Goal: Task Accomplishment & Management: Use online tool/utility

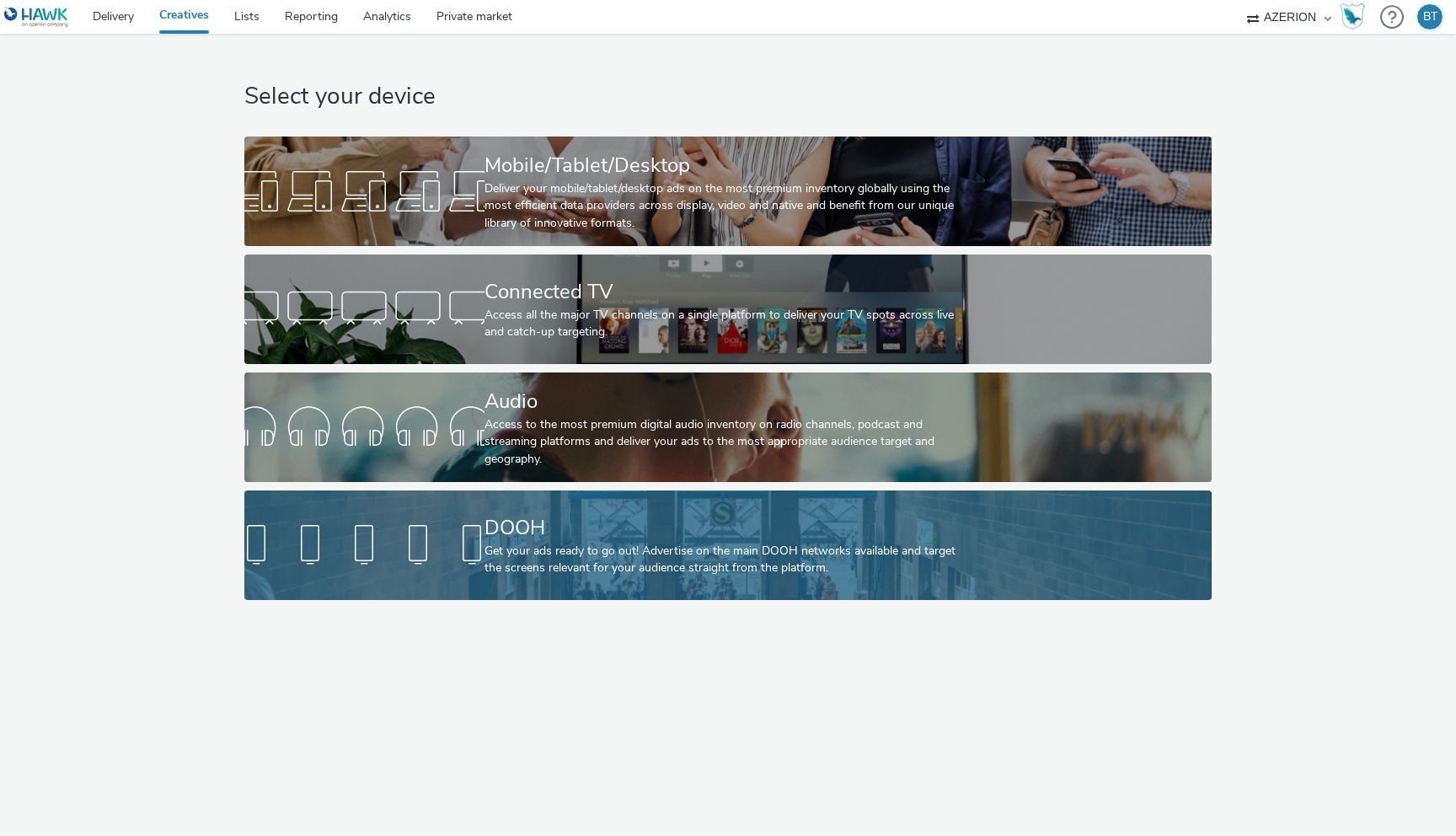
click at [435, 541] on div at bounding box center [364, 546] width 240 height 54
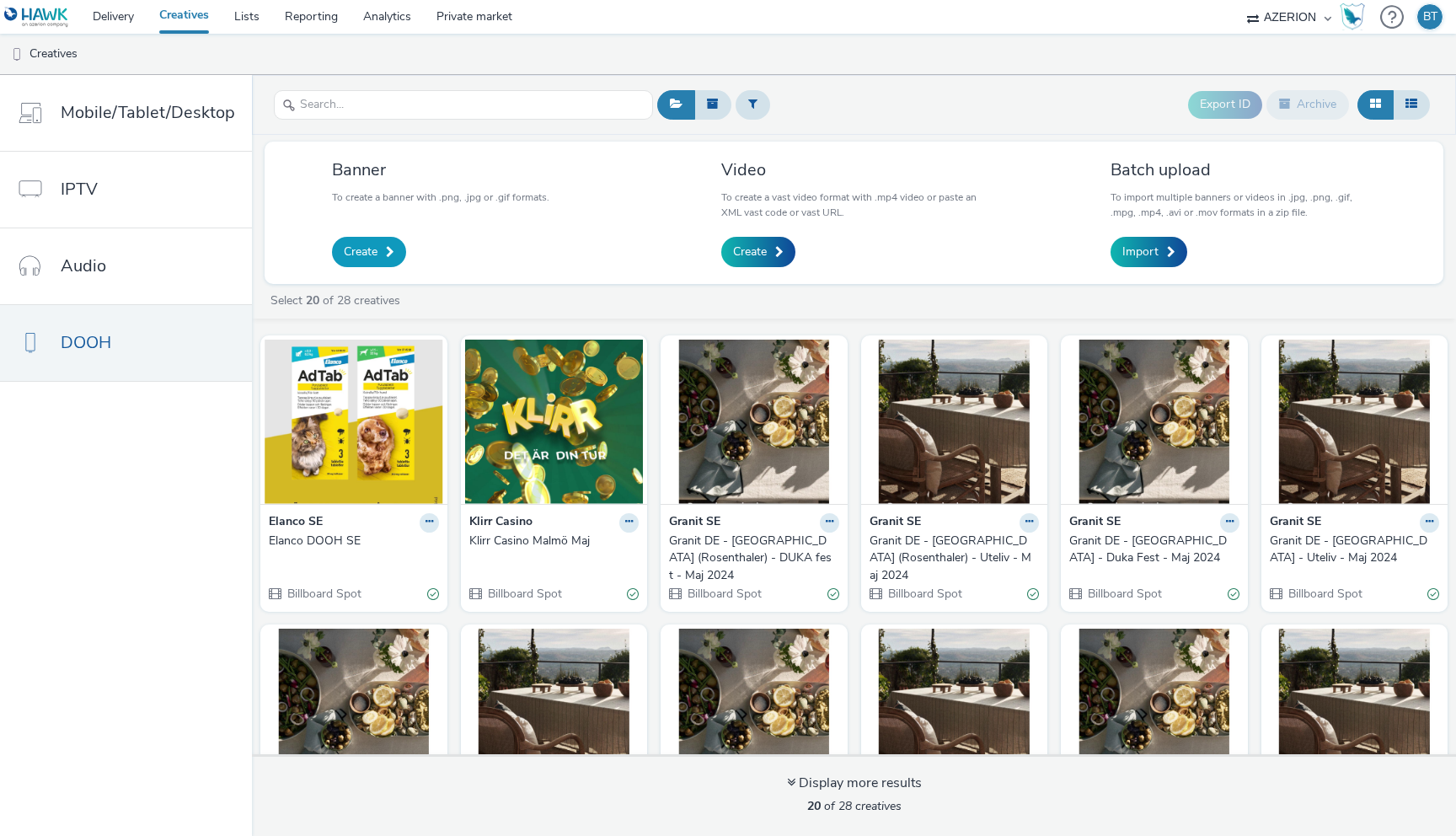
click at [368, 248] on span "Create" at bounding box center [361, 252] width 33 height 17
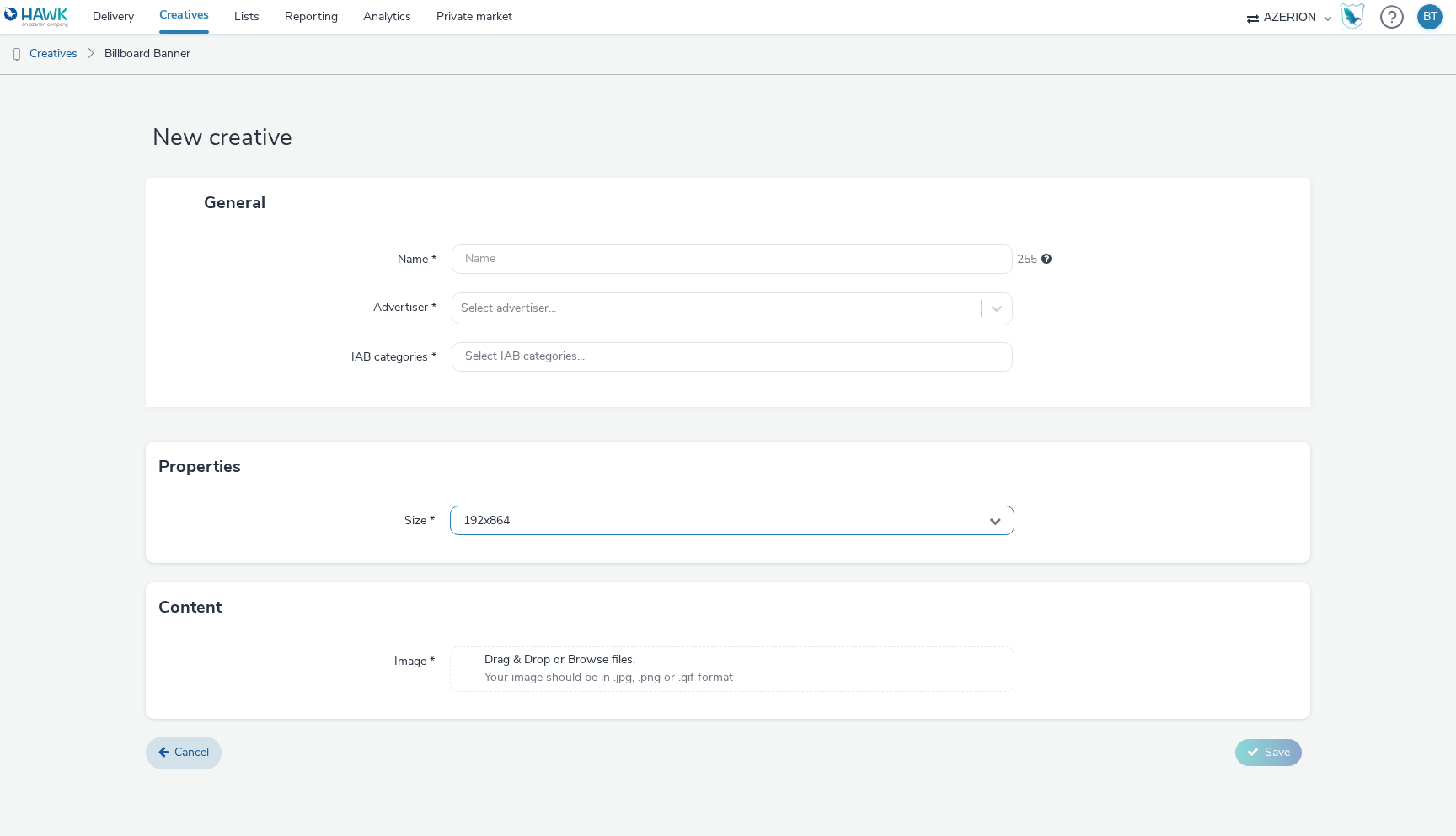
click at [575, 531] on div "192x864" at bounding box center [732, 521] width 565 height 30
click at [314, 419] on div "General Name * 255 Advertiser * Select advertiser... IAB categories * Select IA…" at bounding box center [728, 310] width 1165 height 264
click at [970, 358] on div "Select IAB categories..." at bounding box center [732, 357] width 561 height 30
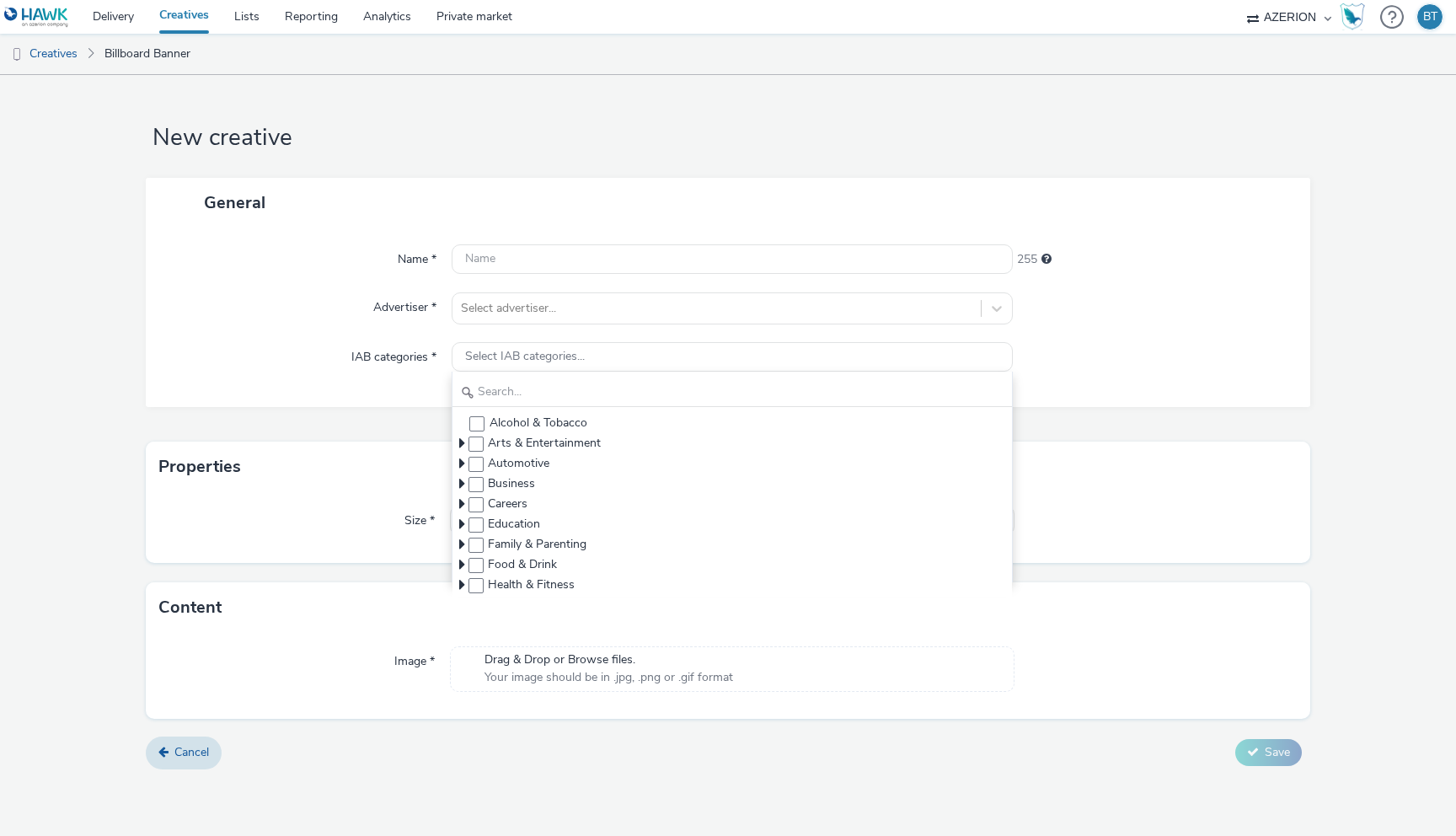
click at [1159, 315] on div at bounding box center [1153, 308] width 281 height 32
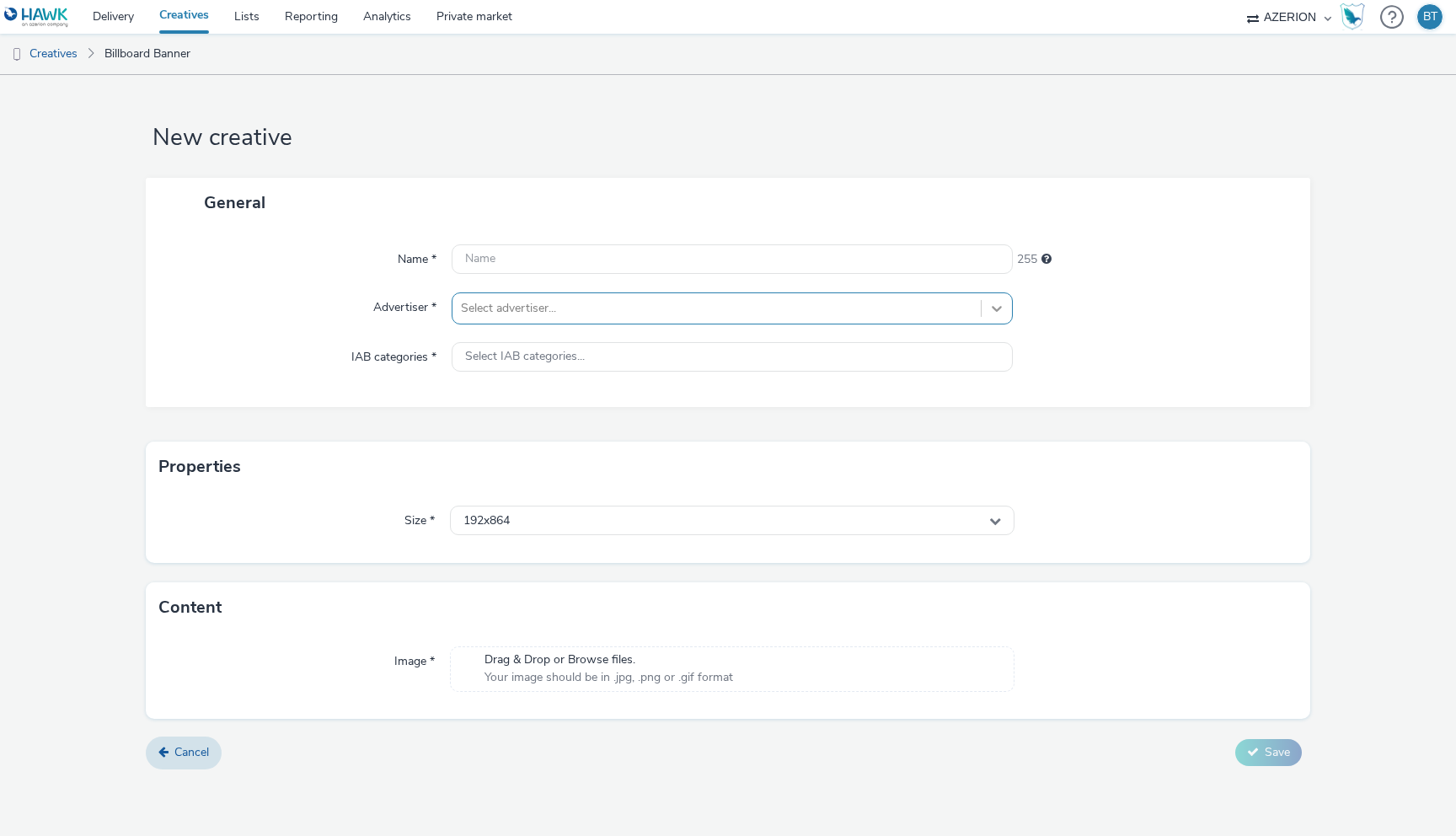
click at [1000, 313] on icon at bounding box center [997, 308] width 17 height 17
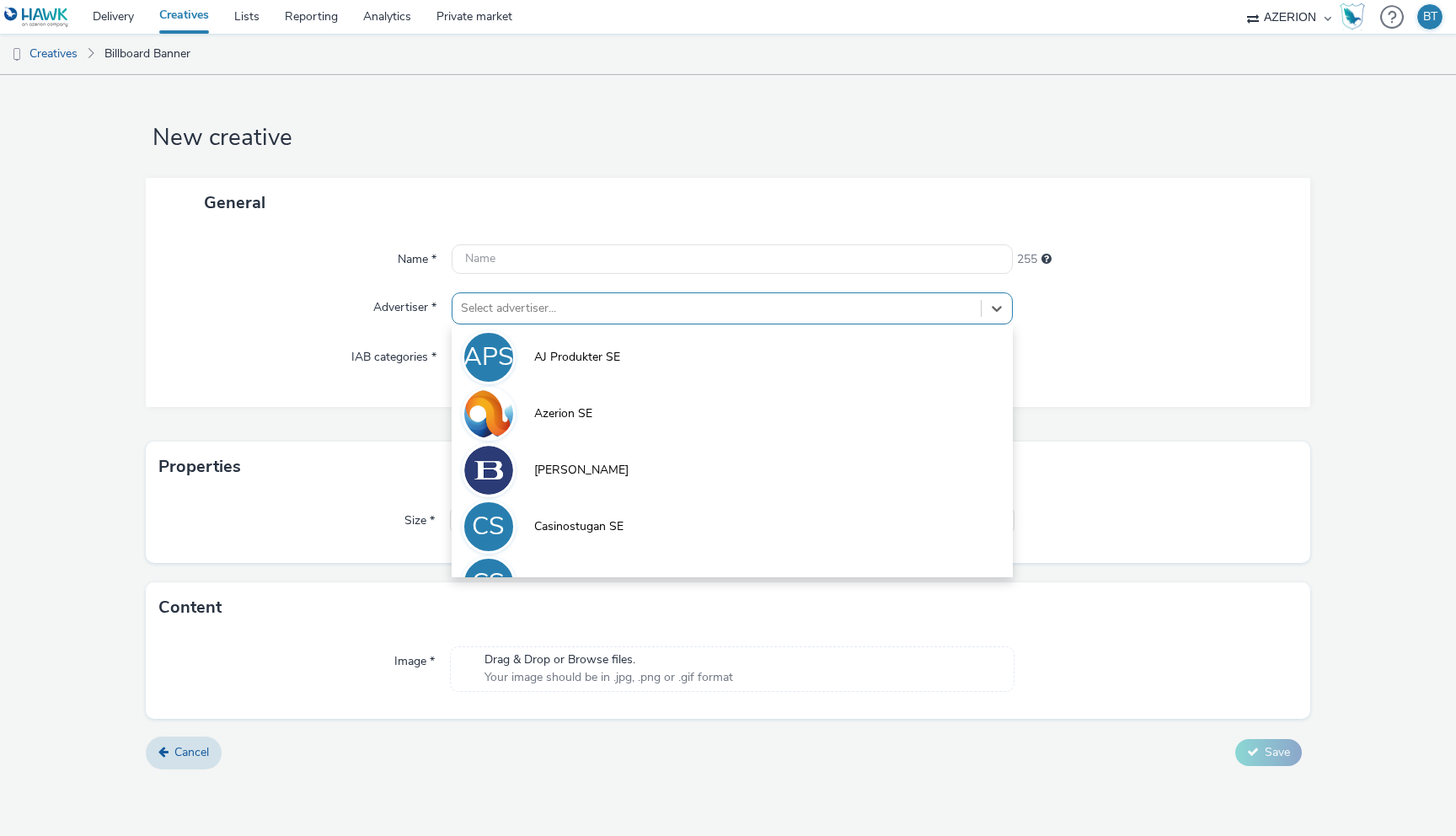
click at [1179, 306] on div at bounding box center [1153, 308] width 281 height 32
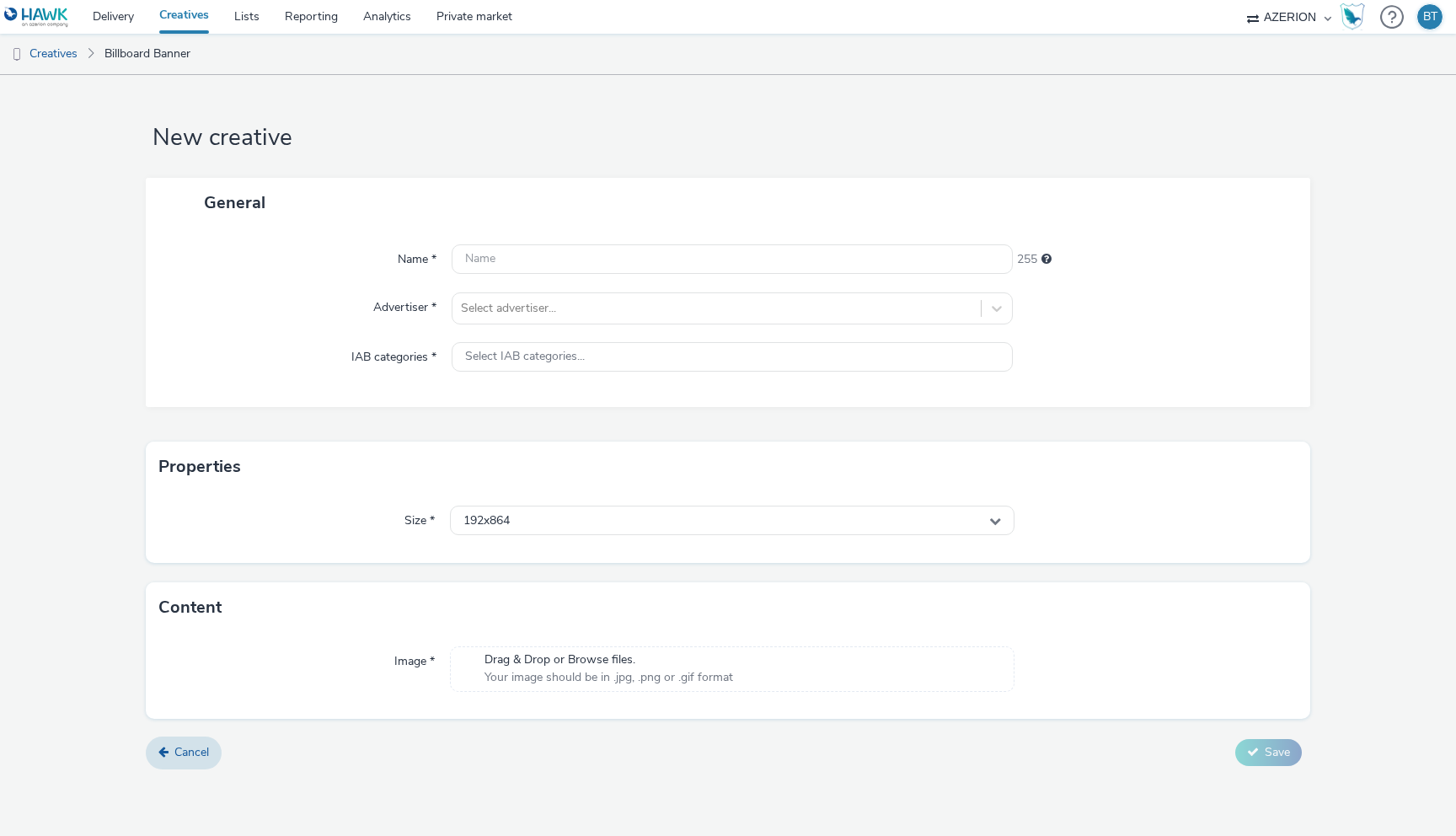
click at [1157, 141] on h1 "New creative" at bounding box center [728, 138] width 1165 height 32
click at [67, 61] on link "Creatives" at bounding box center [43, 54] width 86 height 41
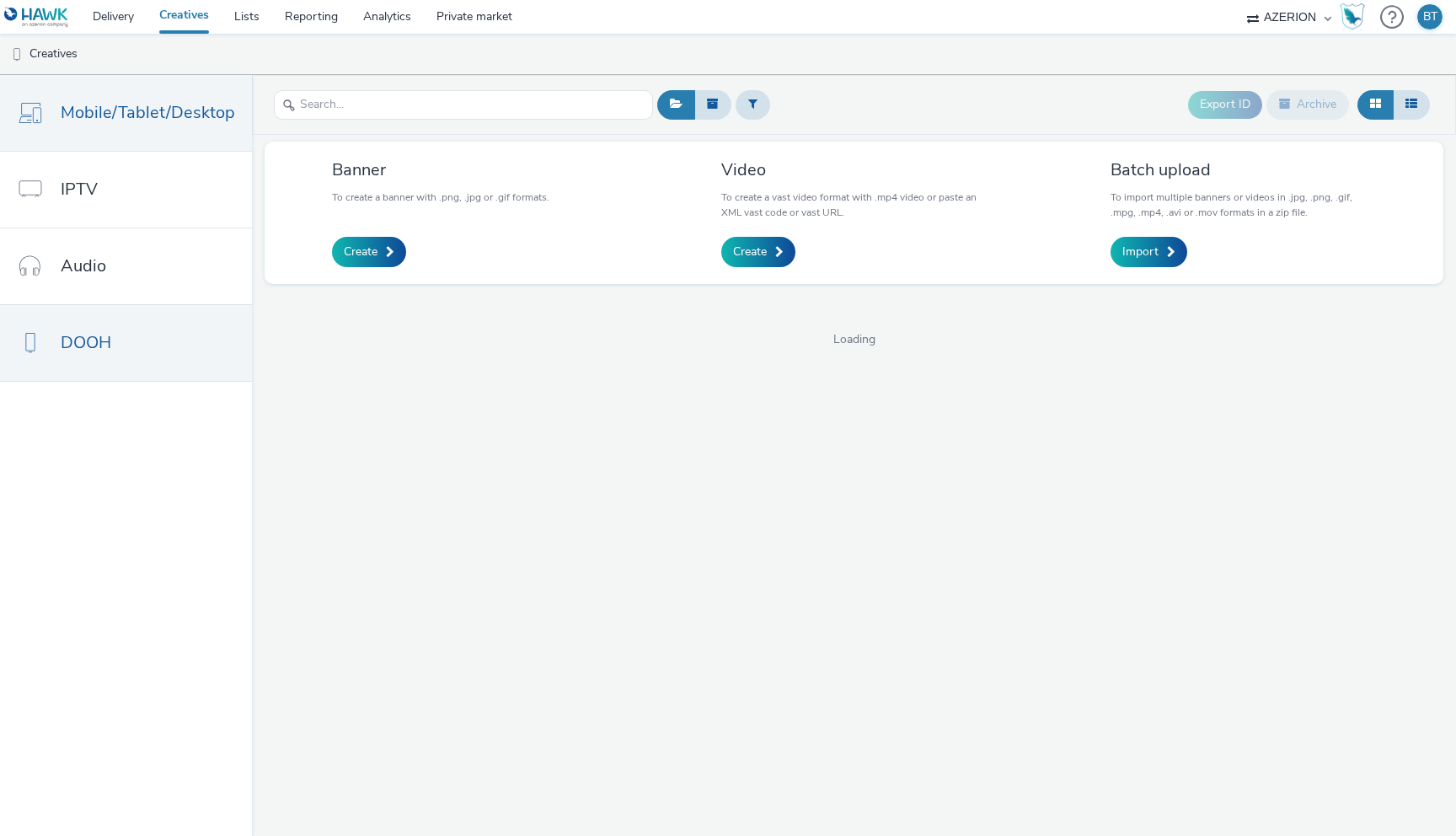
click at [138, 115] on span "Mobile/Tablet/Desktop" at bounding box center [147, 112] width 174 height 24
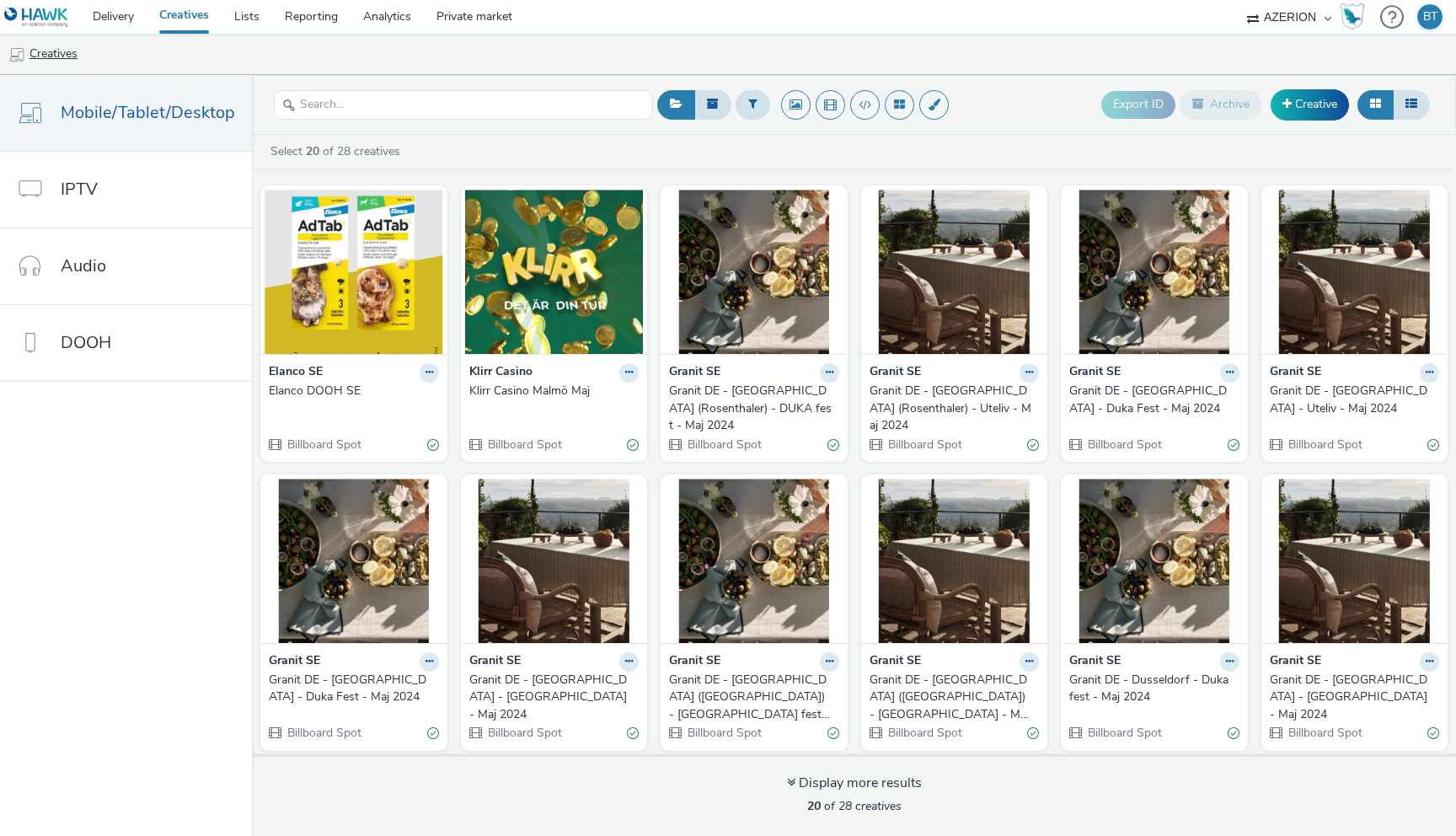
click at [61, 52] on link "Creatives" at bounding box center [43, 54] width 86 height 41
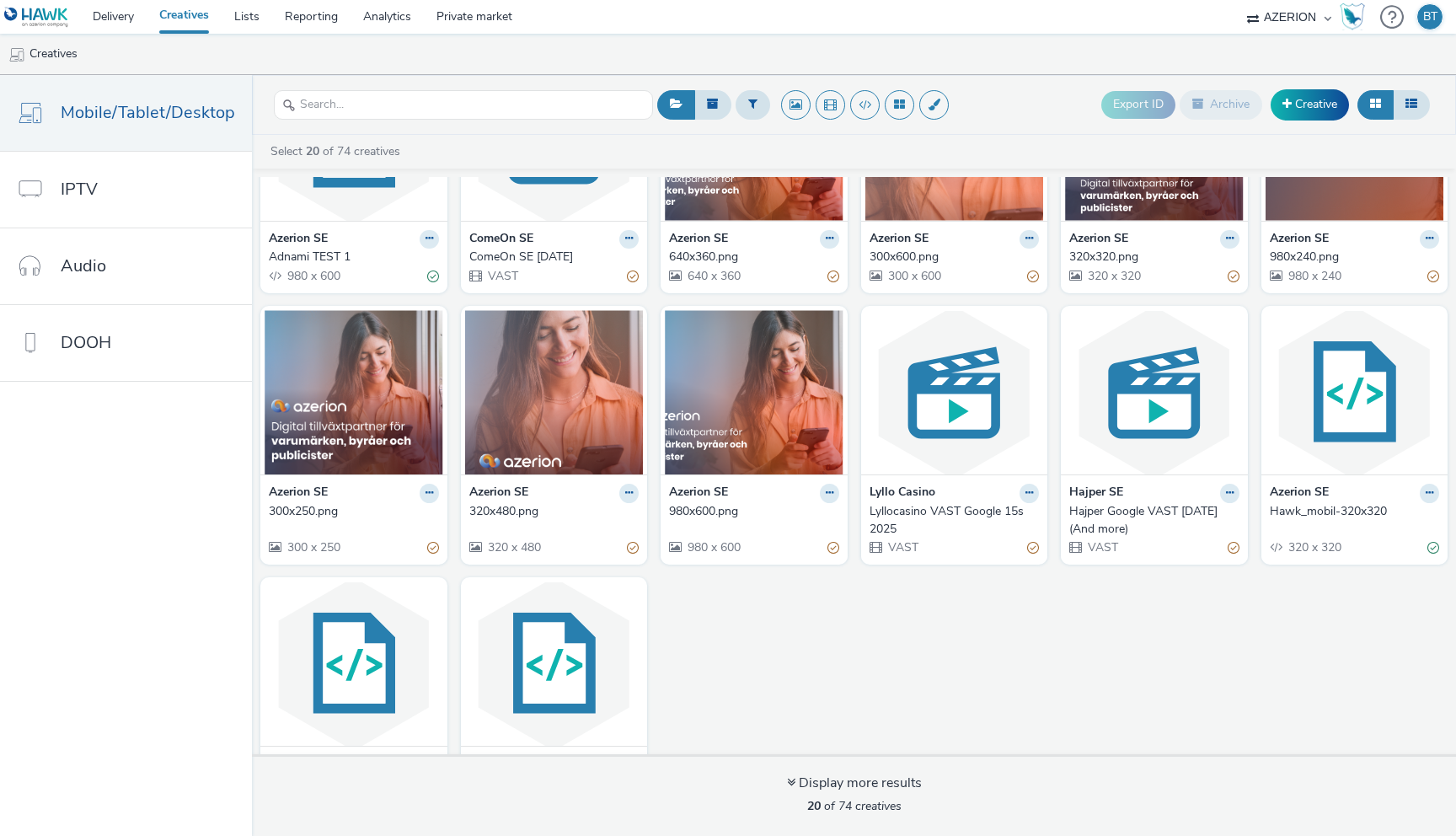
scroll to position [477, 0]
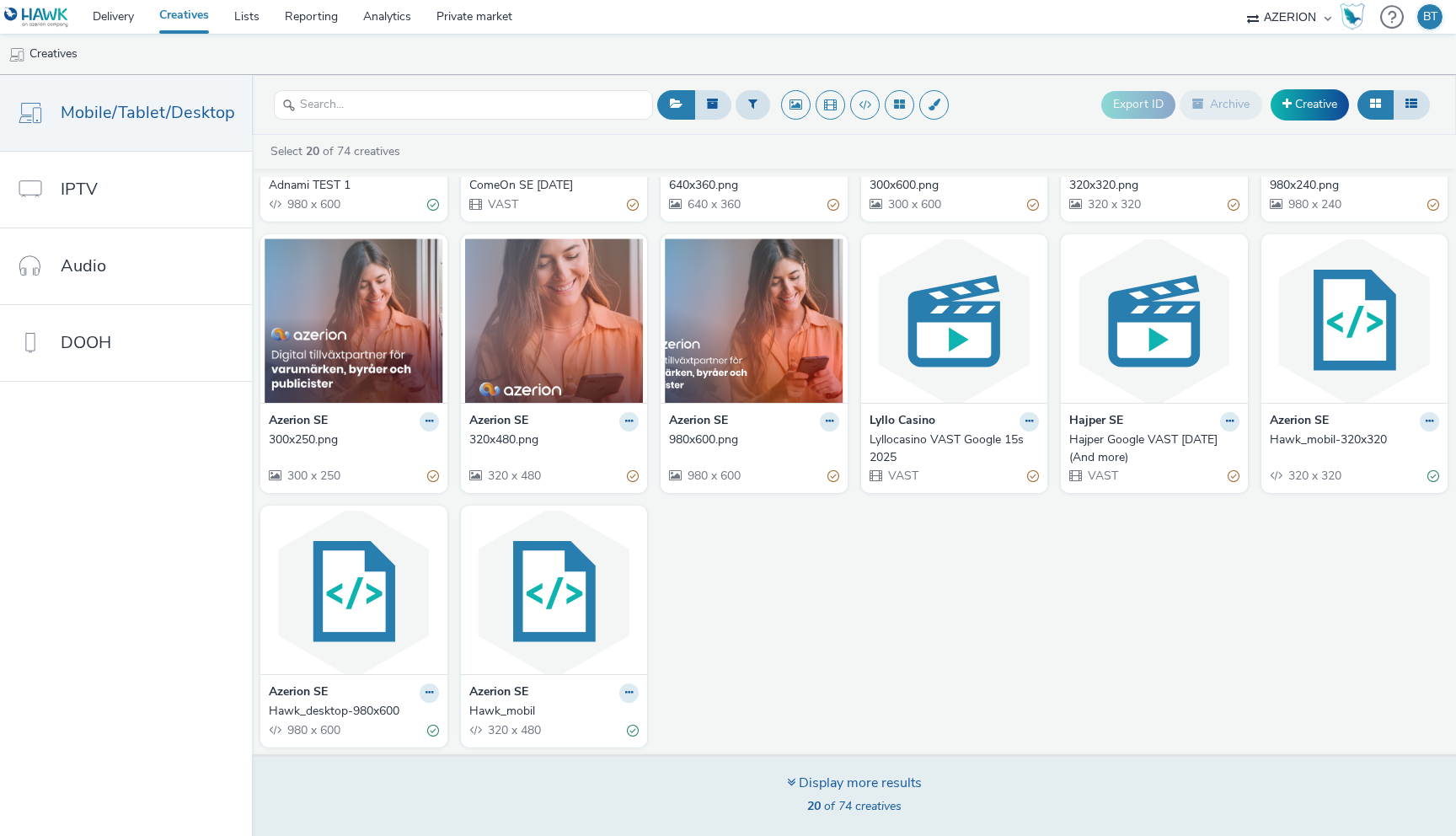
click at [794, 781] on div "Display more results" at bounding box center [854, 783] width 134 height 19
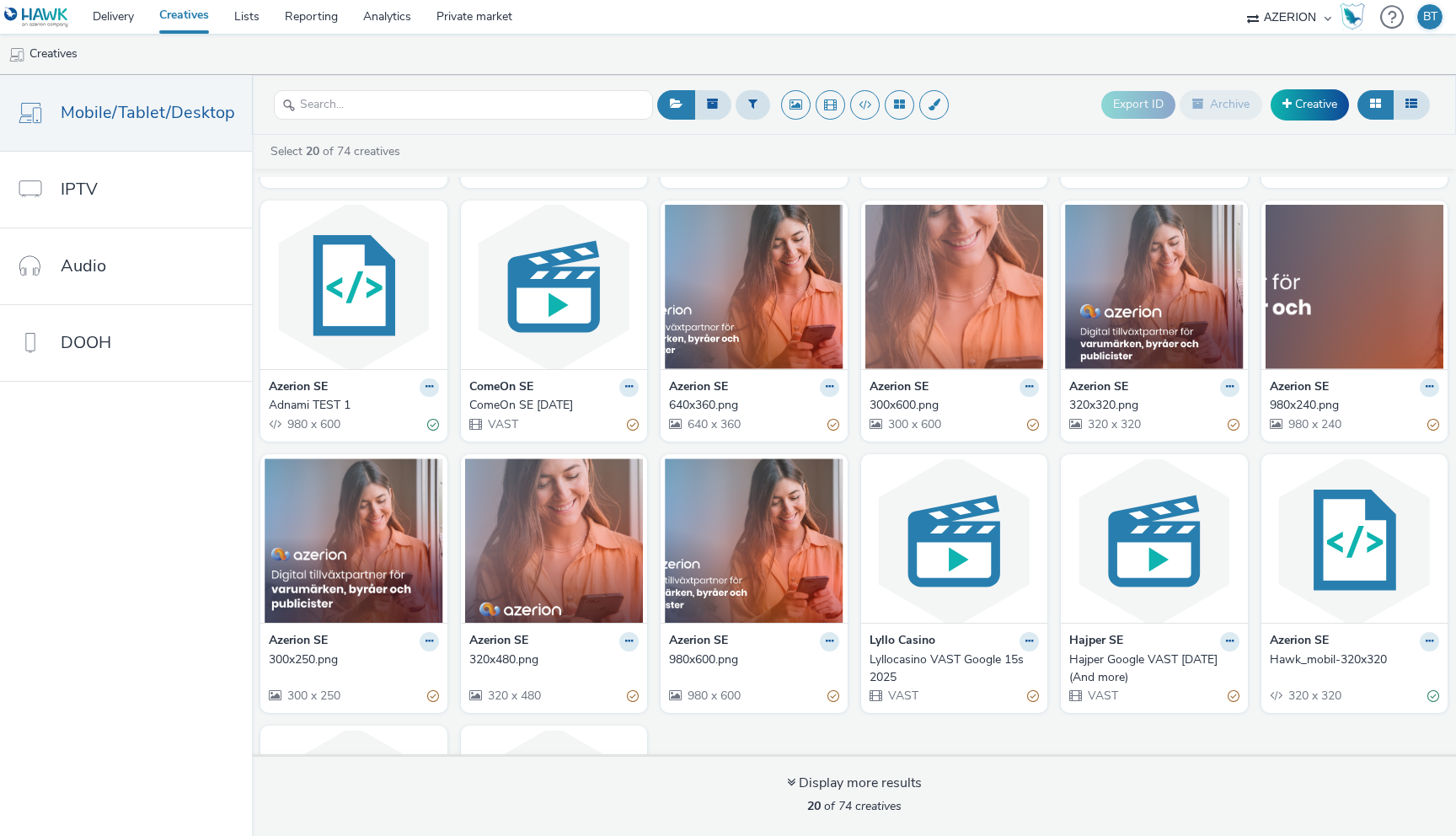
scroll to position [0, 0]
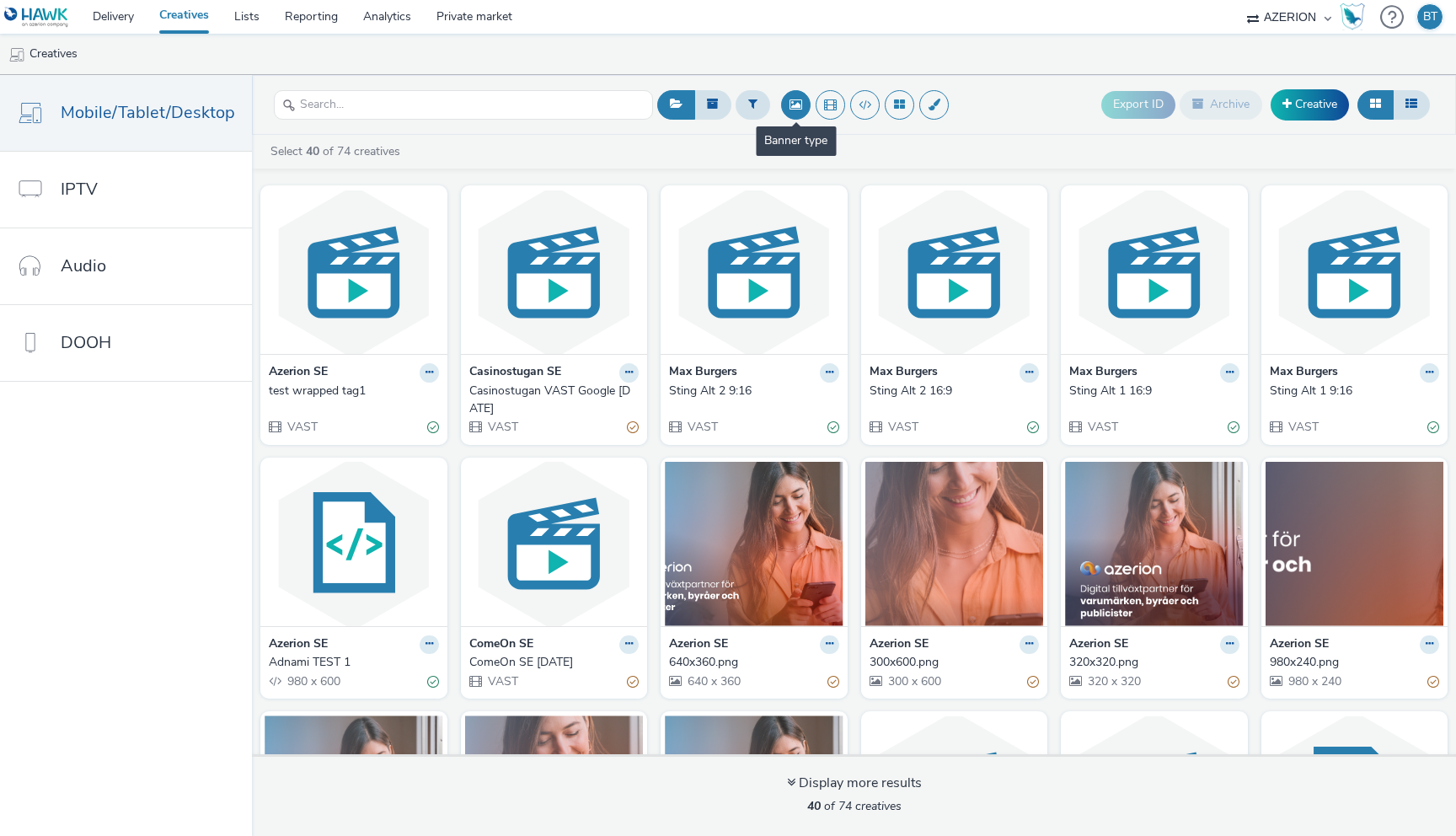
click at [786, 109] on button at bounding box center [796, 105] width 30 height 30
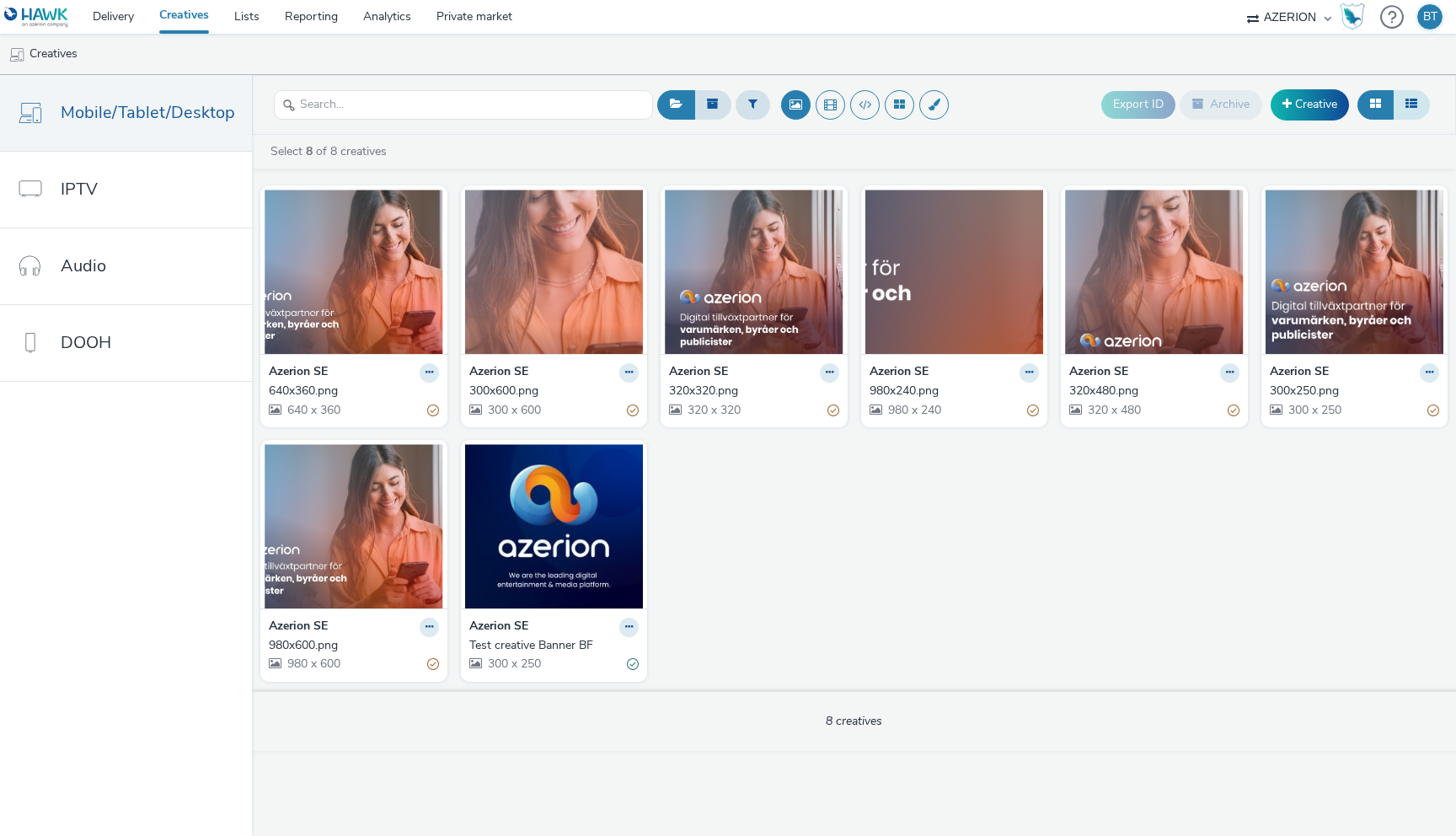
click at [1414, 106] on icon at bounding box center [1411, 103] width 12 height 12
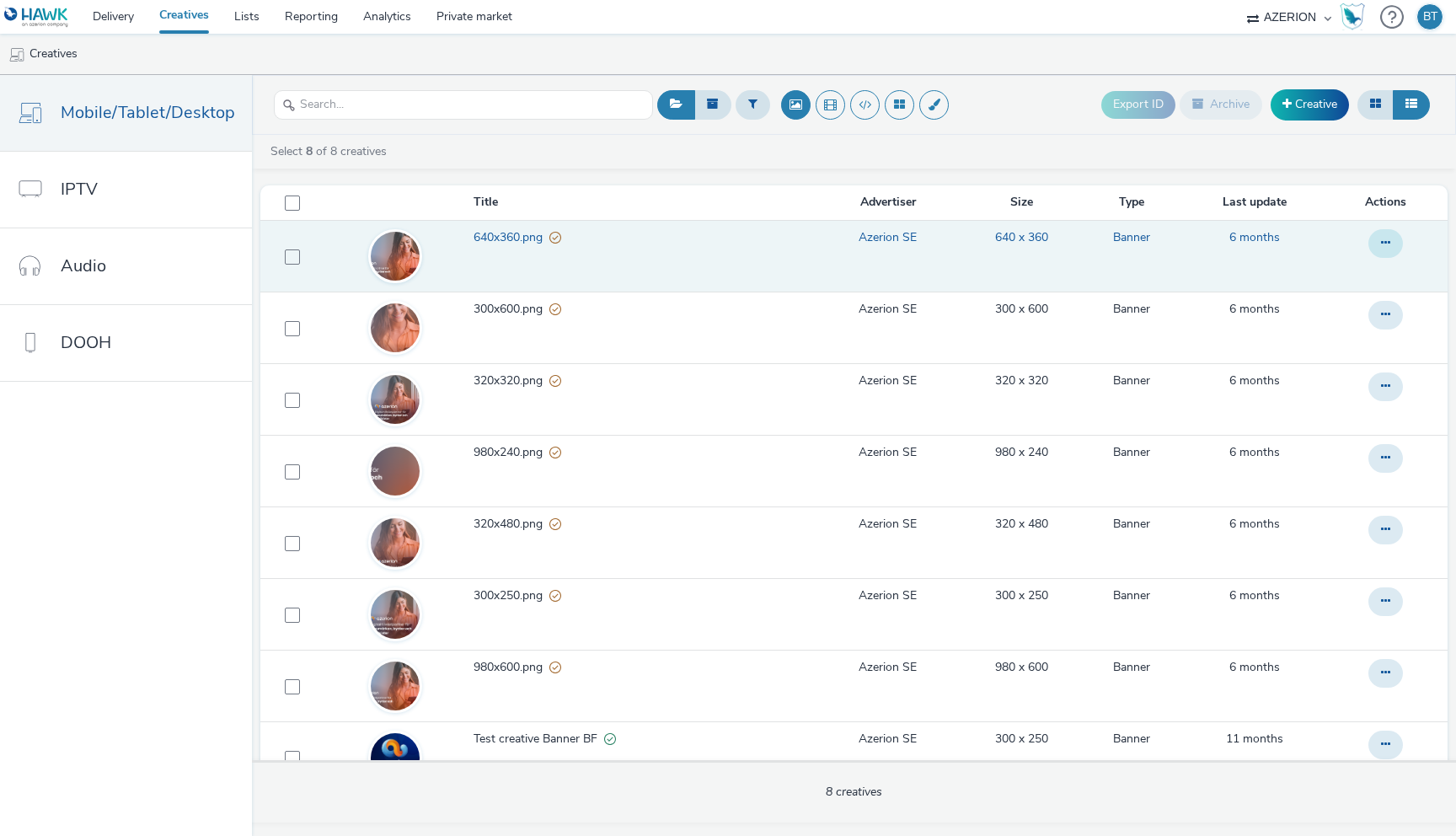
click at [1387, 240] on icon at bounding box center [1386, 242] width 9 height 12
click at [1304, 351] on link "Copy ID" at bounding box center [1339, 344] width 126 height 33
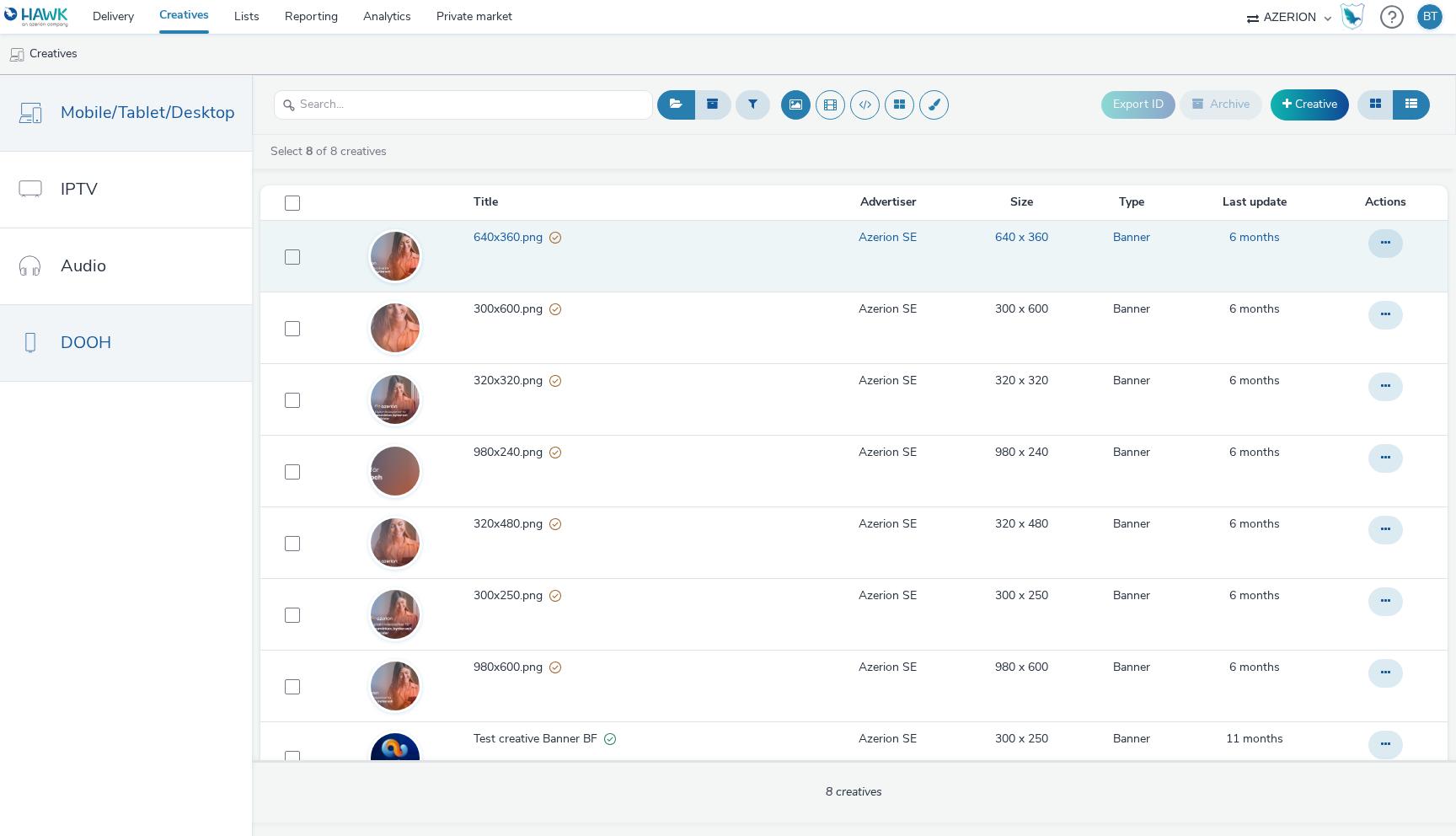
click at [58, 334] on link "DOOH" at bounding box center [126, 343] width 252 height 76
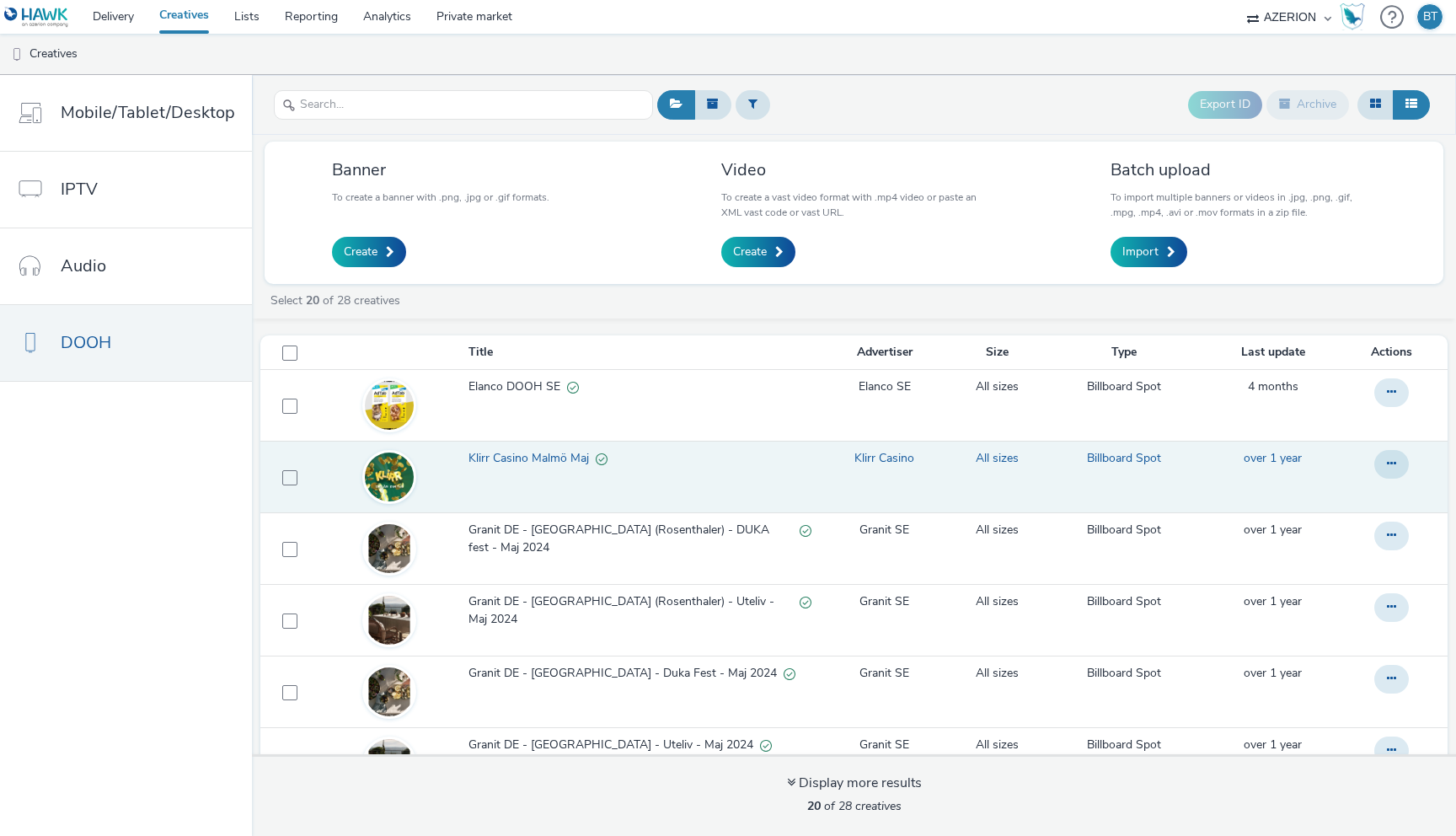
click at [400, 478] on img at bounding box center [389, 478] width 49 height 87
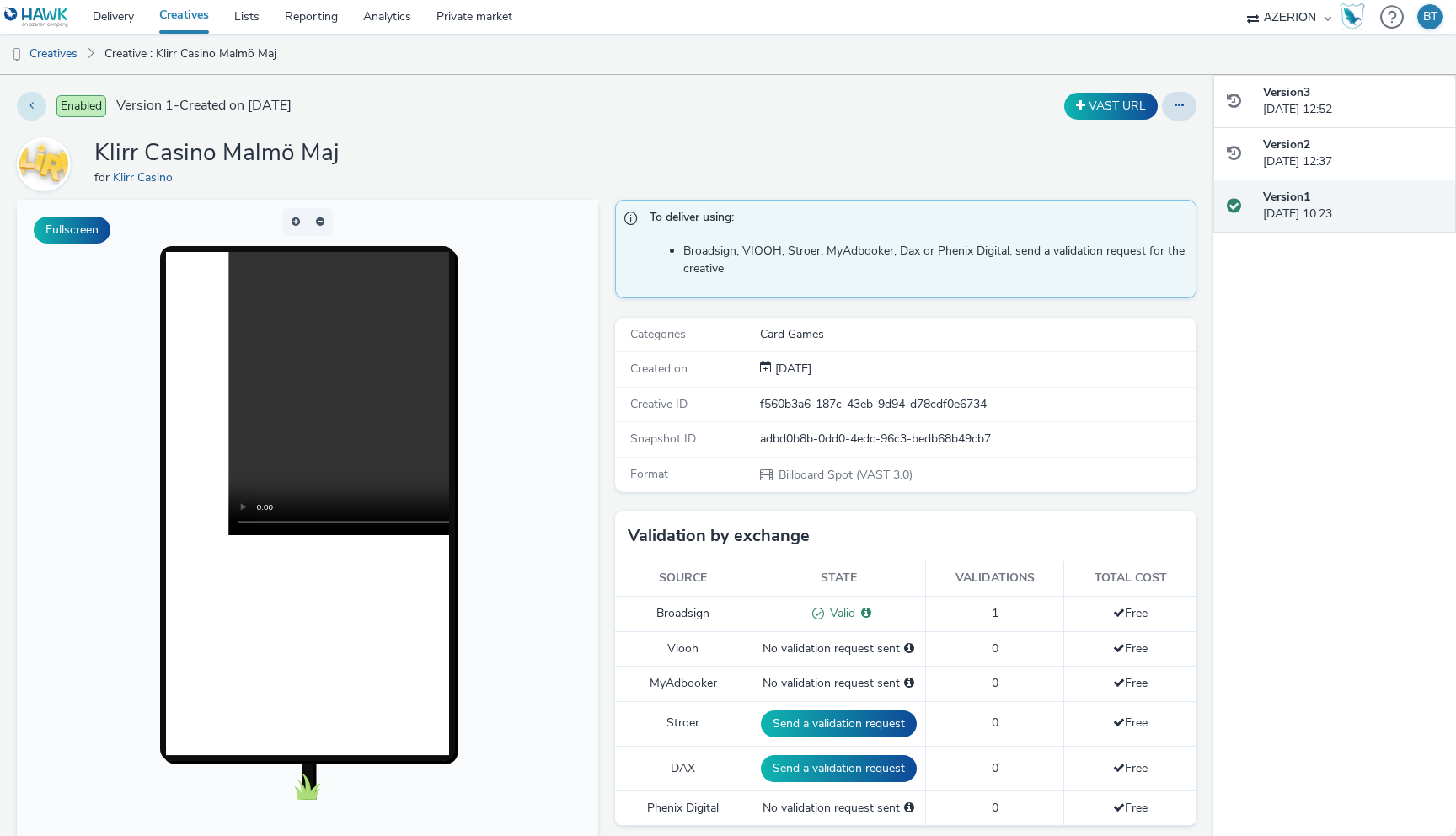
click at [32, 106] on icon at bounding box center [32, 105] width 5 height 12
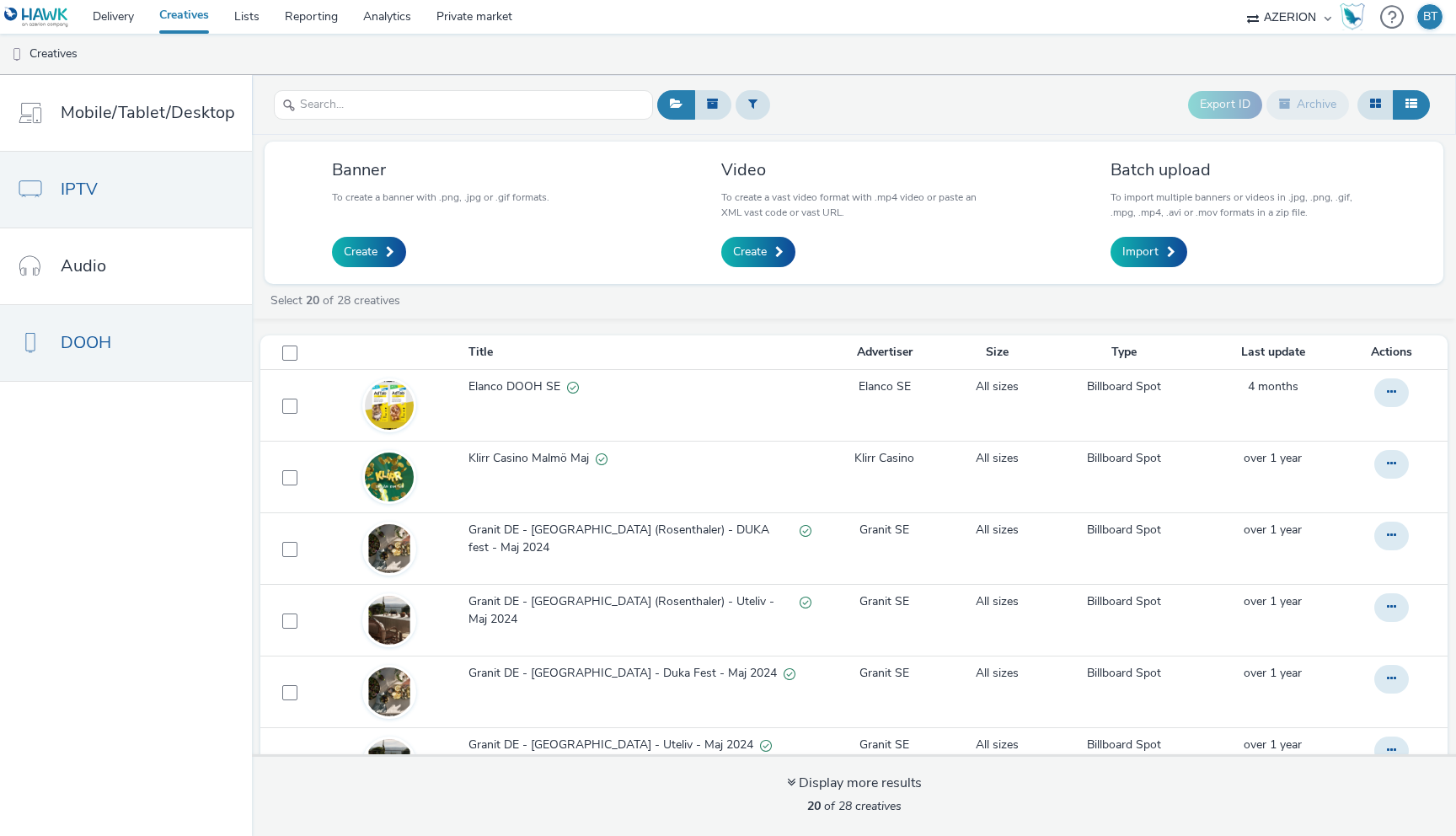
click at [198, 199] on link "IPTV" at bounding box center [126, 190] width 252 height 76
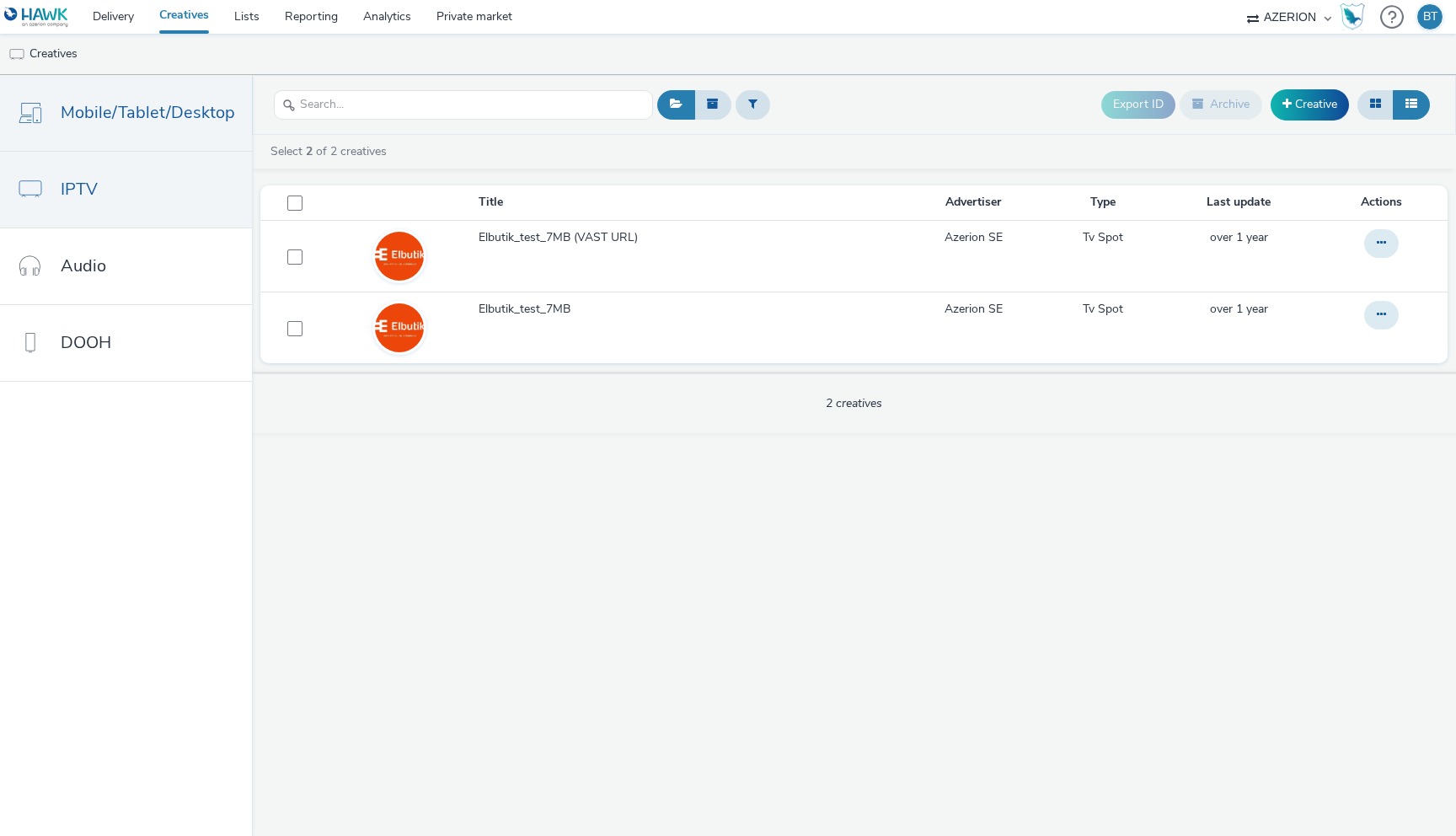
click at [173, 118] on span "Mobile/Tablet/Desktop" at bounding box center [147, 112] width 174 height 24
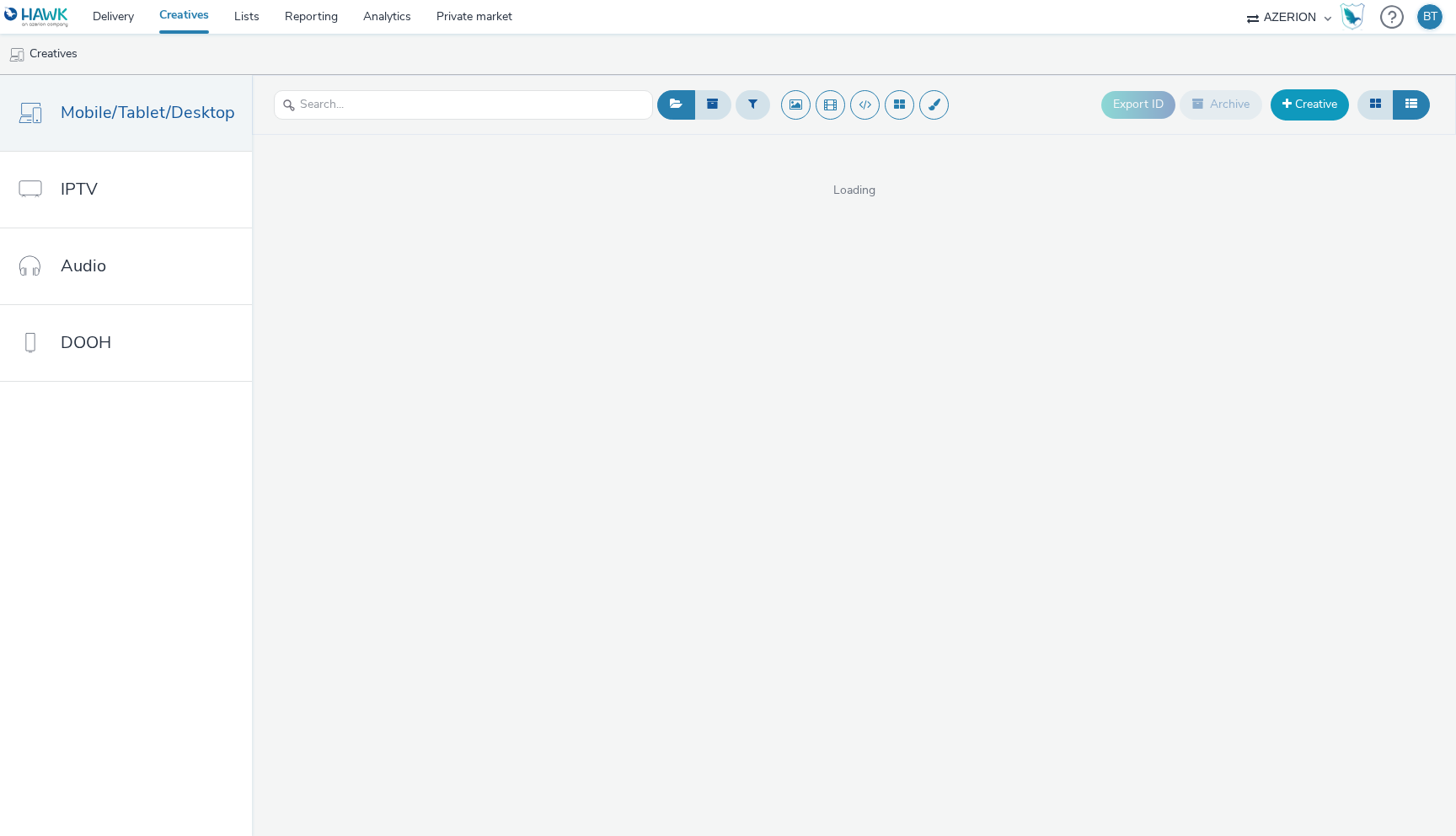
click at [1316, 96] on link "Creative" at bounding box center [1309, 104] width 78 height 31
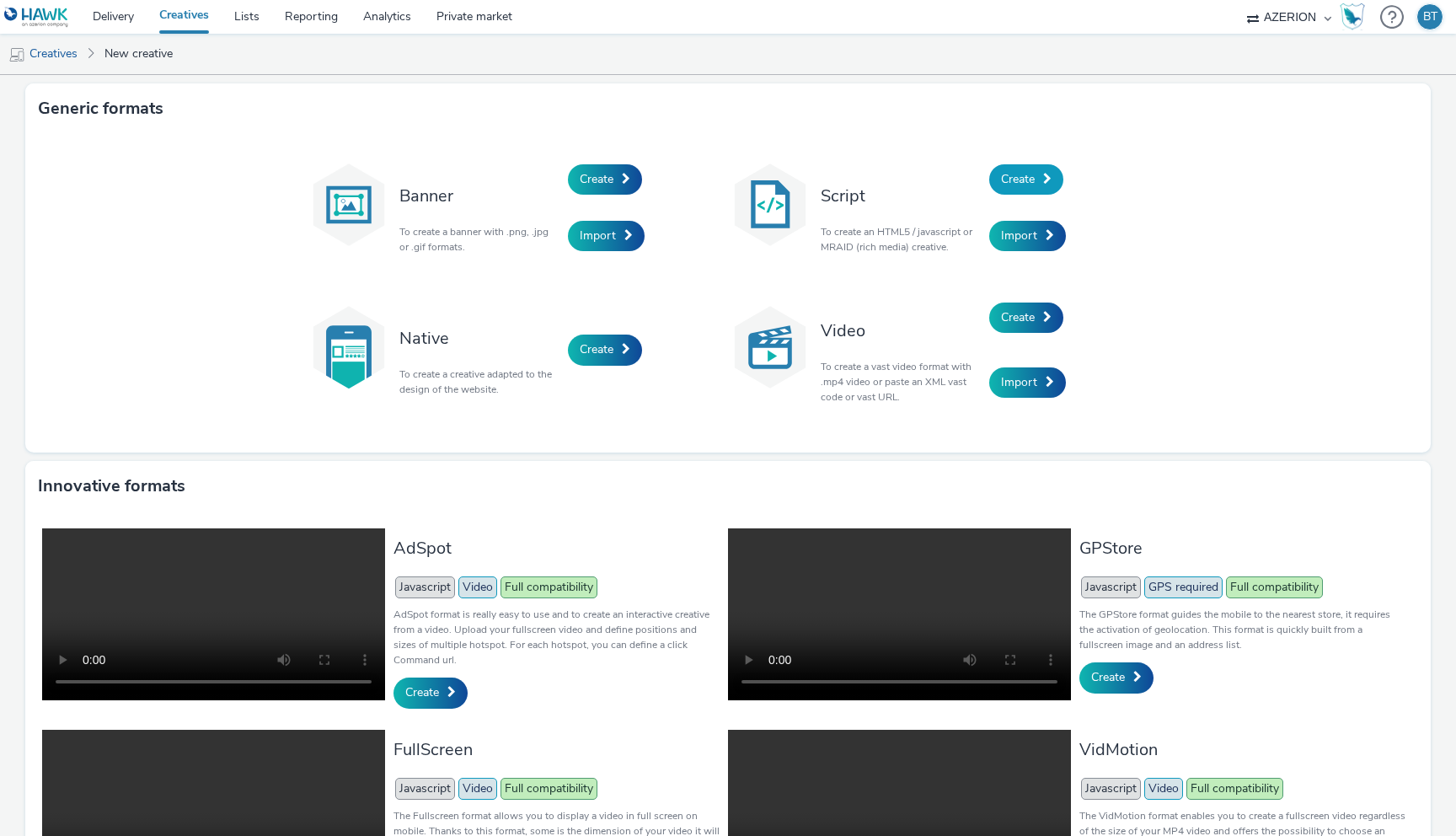
click at [1044, 180] on span at bounding box center [1047, 178] width 8 height 12
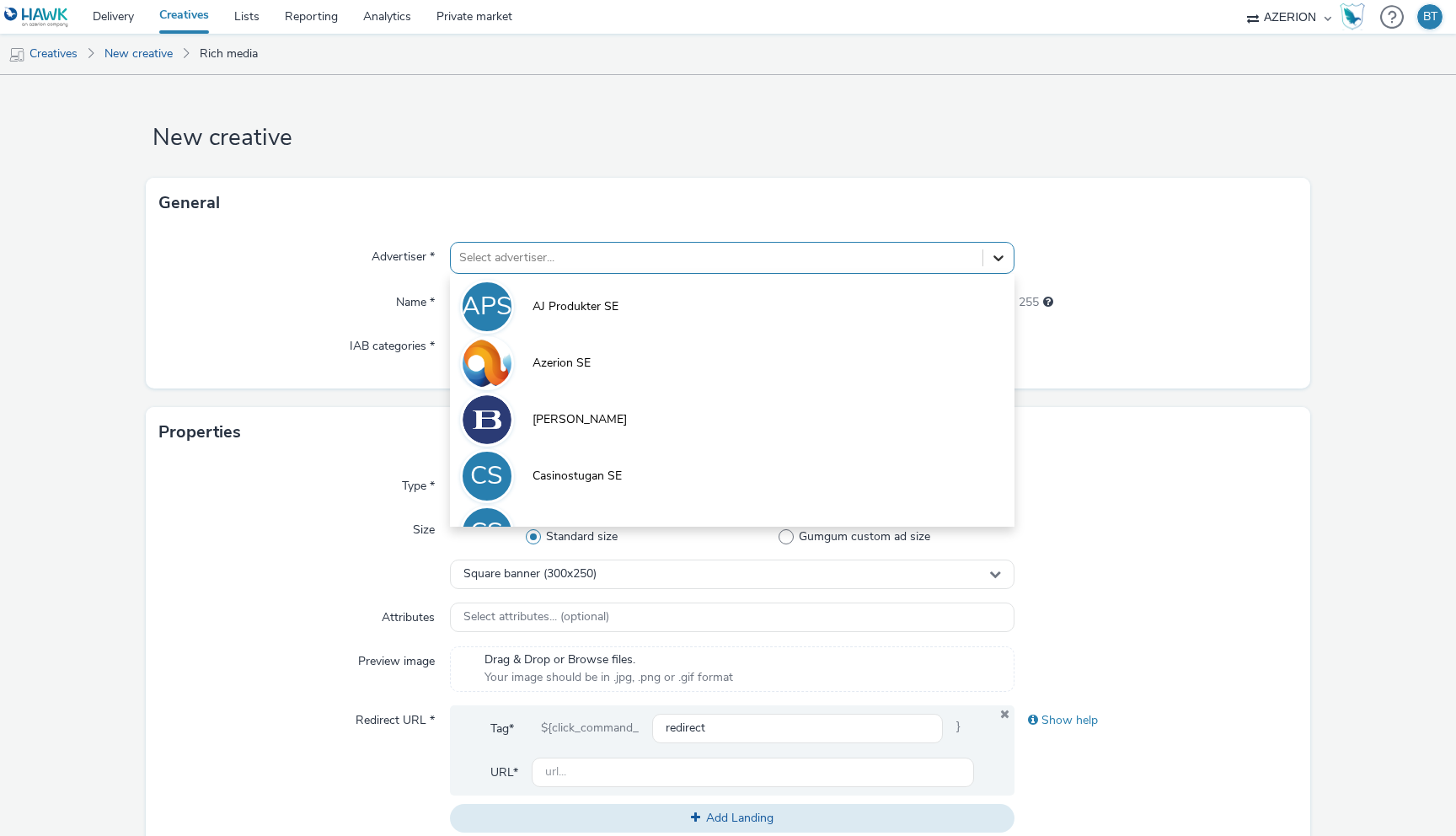
click at [1004, 262] on icon at bounding box center [998, 258] width 17 height 17
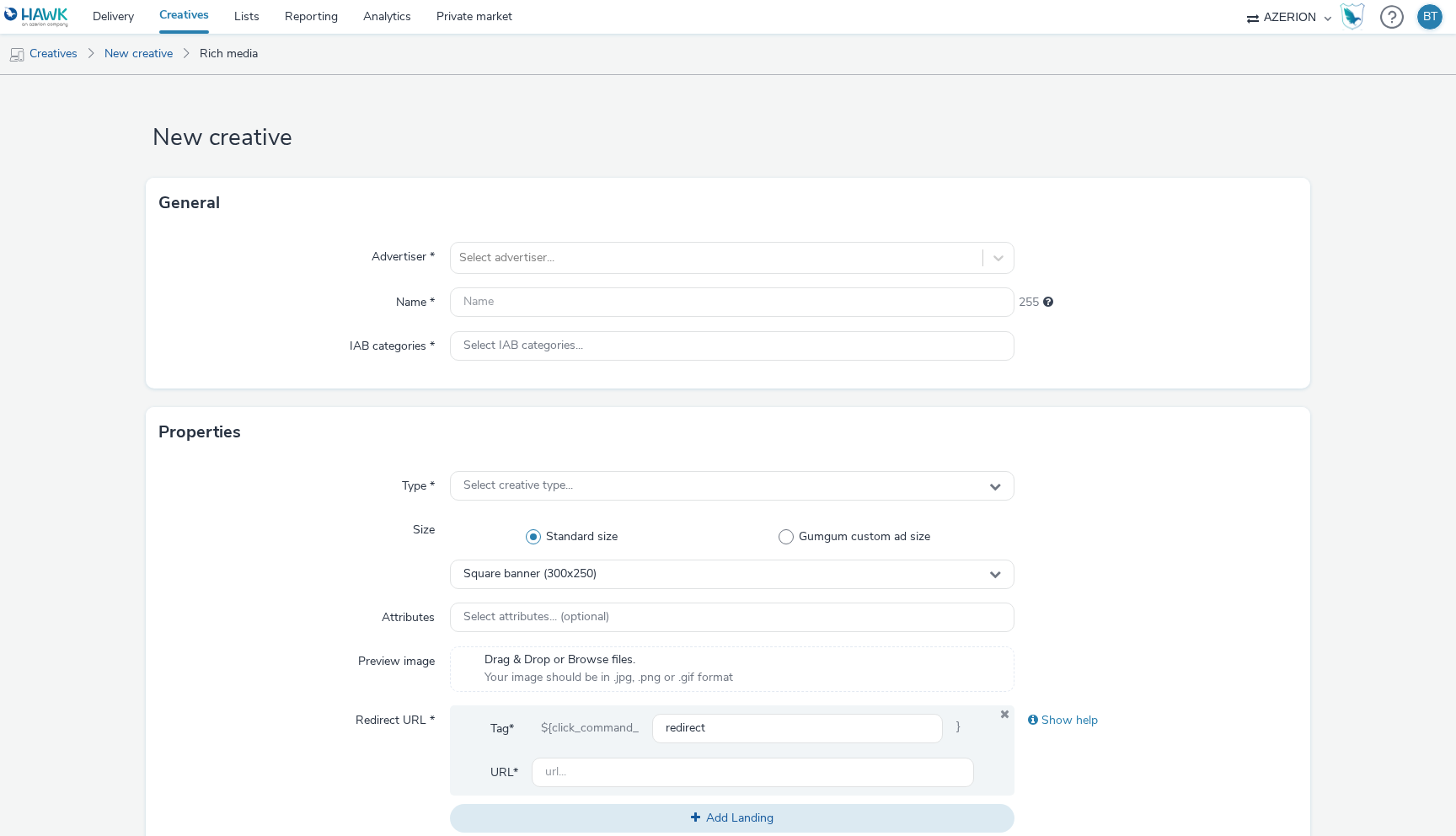
click at [1159, 118] on form "New creative General Advertiser * Select advertiser... Name * 255 IAB categorie…" at bounding box center [728, 761] width 1456 height 1372
click at [1308, 20] on select "AZERION" at bounding box center [1288, 17] width 101 height 33
click at [1427, 14] on div "BT" at bounding box center [1429, 17] width 14 height 25
click at [1386, 72] on div "See my profile" at bounding box center [1387, 76] width 96 height 15
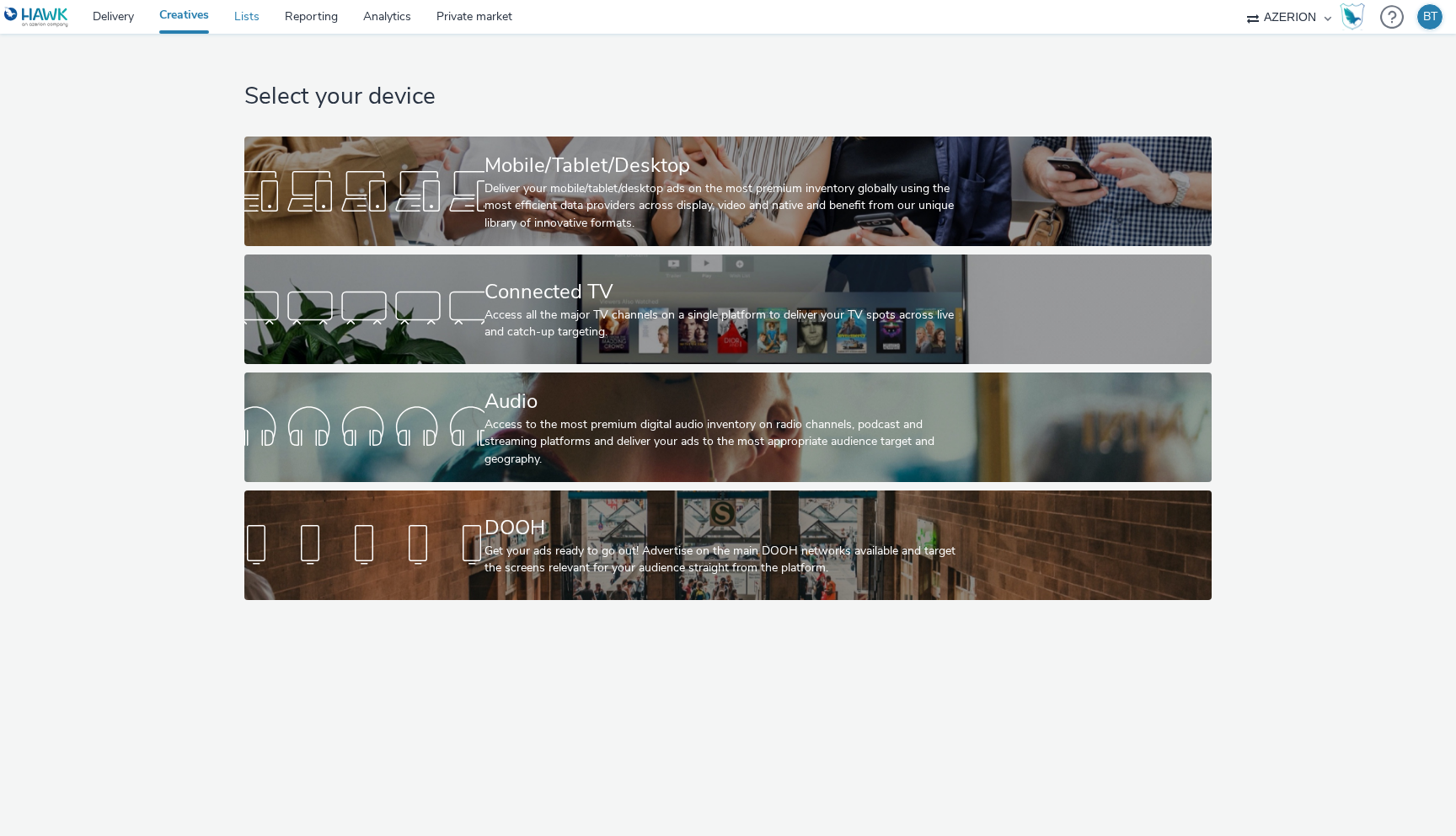
click at [248, 18] on link "Lists" at bounding box center [247, 17] width 51 height 33
click at [104, 19] on link "Delivery" at bounding box center [113, 17] width 67 height 33
